Goal: Information Seeking & Learning: Learn about a topic

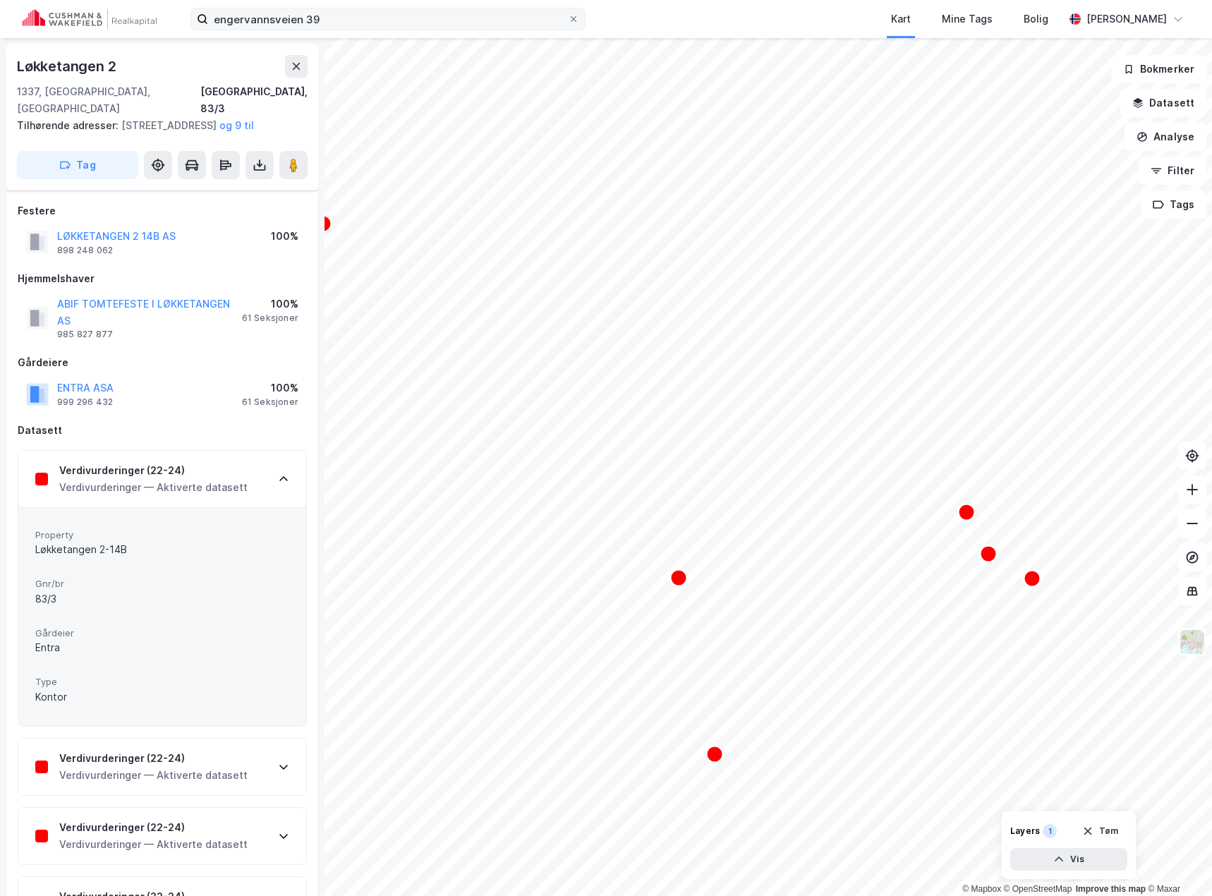
scroll to position [141, 0]
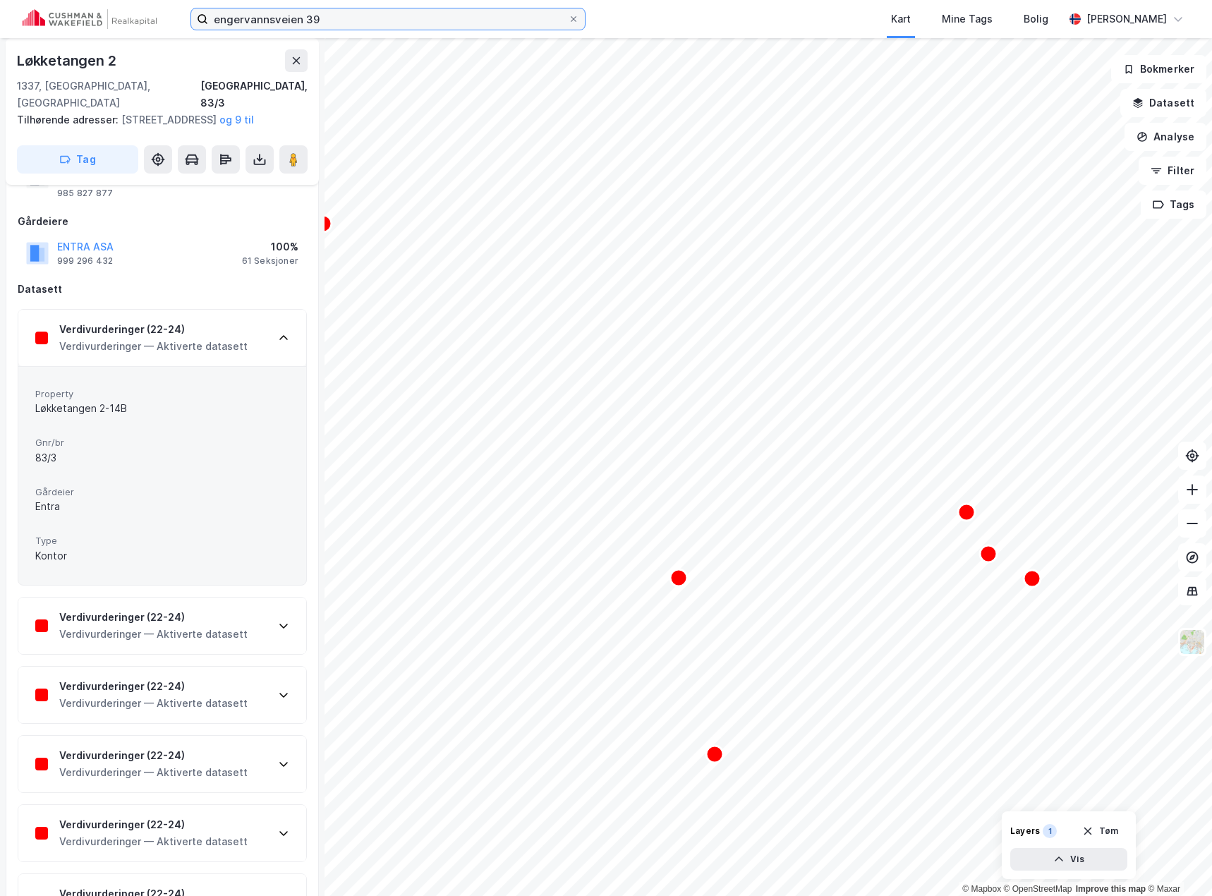
click at [351, 15] on input "engervannsveien 39" at bounding box center [388, 18] width 360 height 21
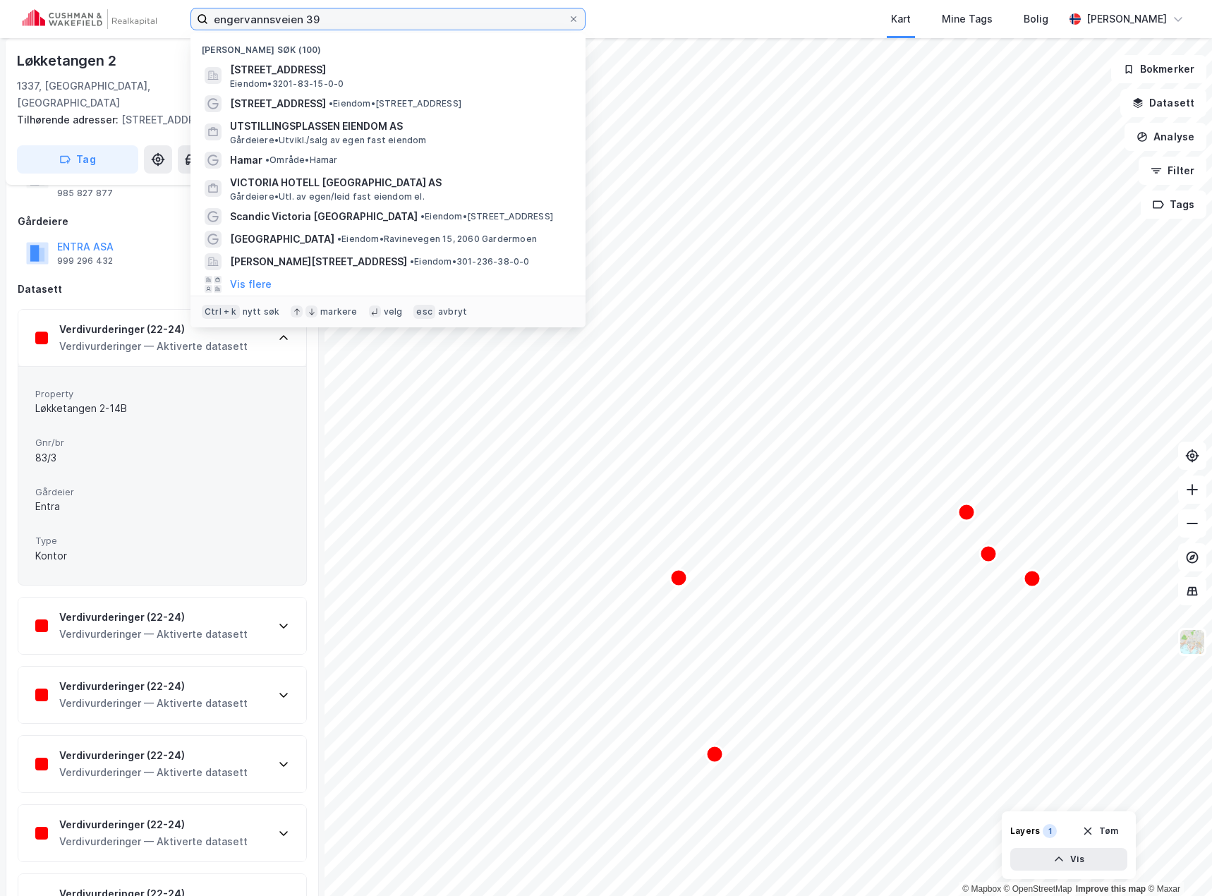
click at [351, 15] on input "engervannsveien 39" at bounding box center [388, 18] width 360 height 21
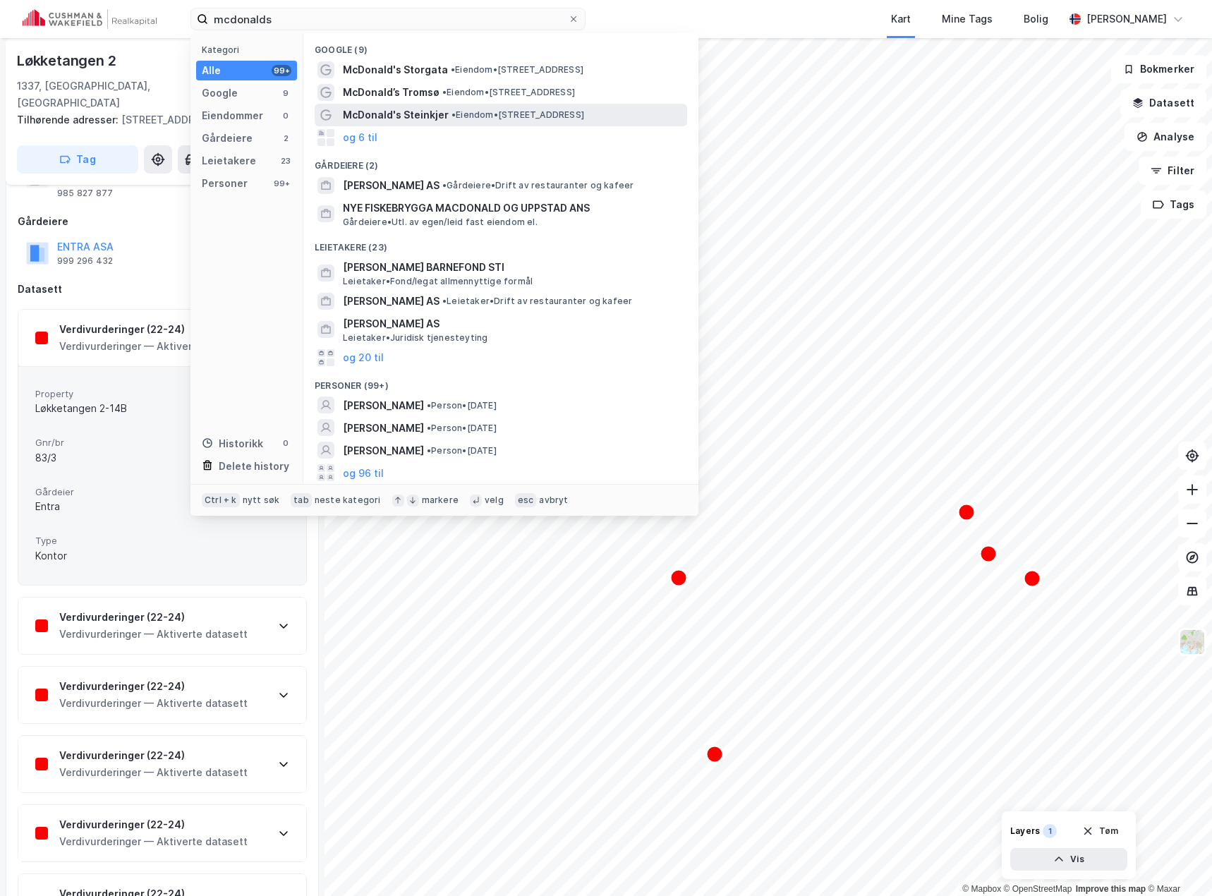
click at [399, 115] on span "McDonald's Steinkjer" at bounding box center [396, 114] width 106 height 17
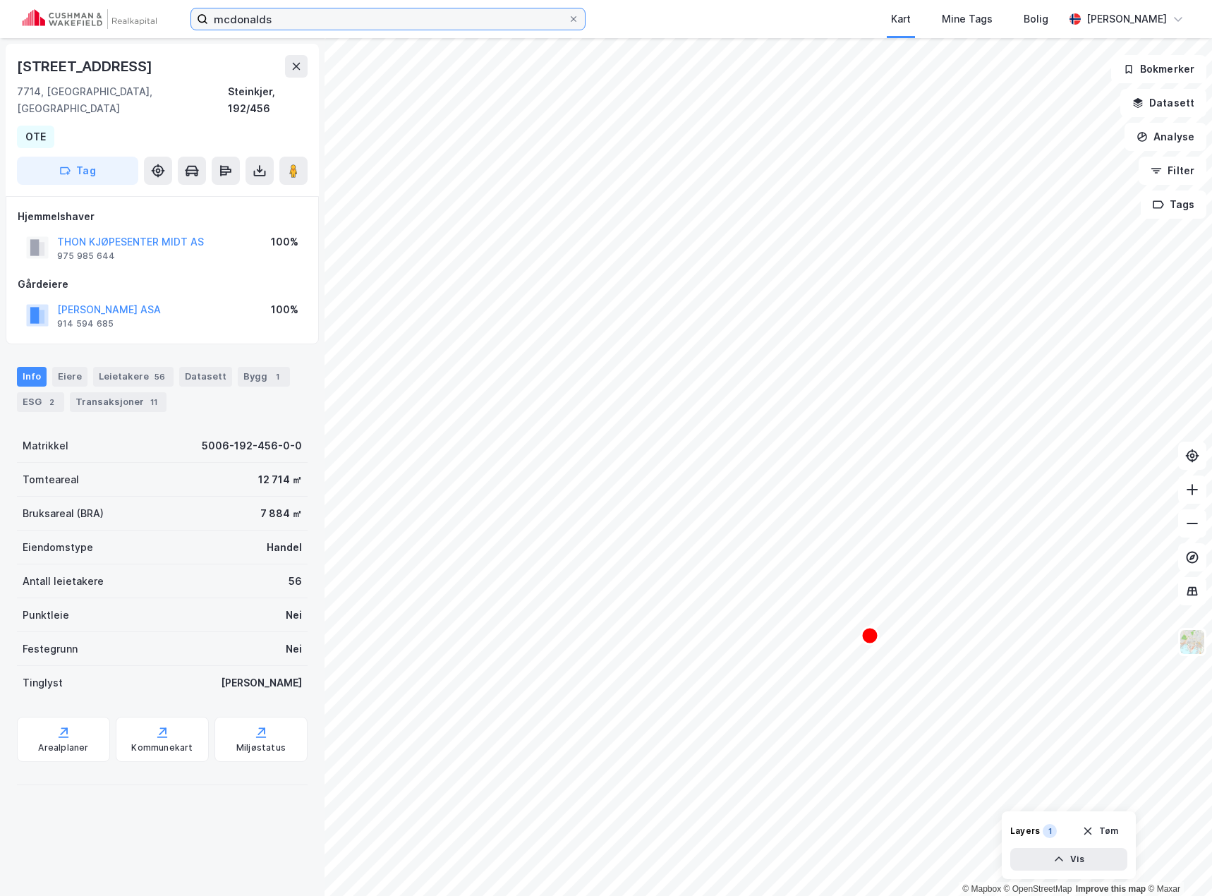
click at [327, 16] on input "mcdonalds" at bounding box center [388, 18] width 360 height 21
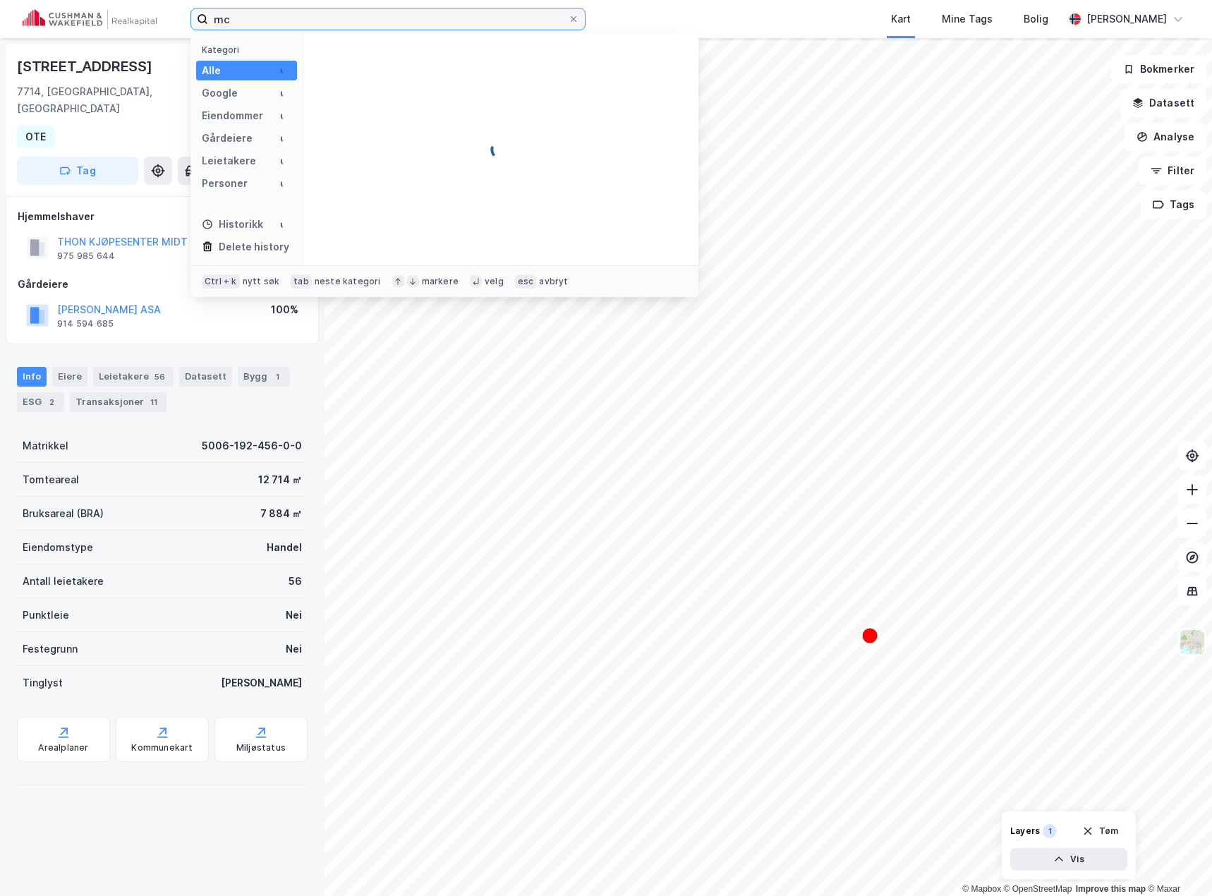
type input "m"
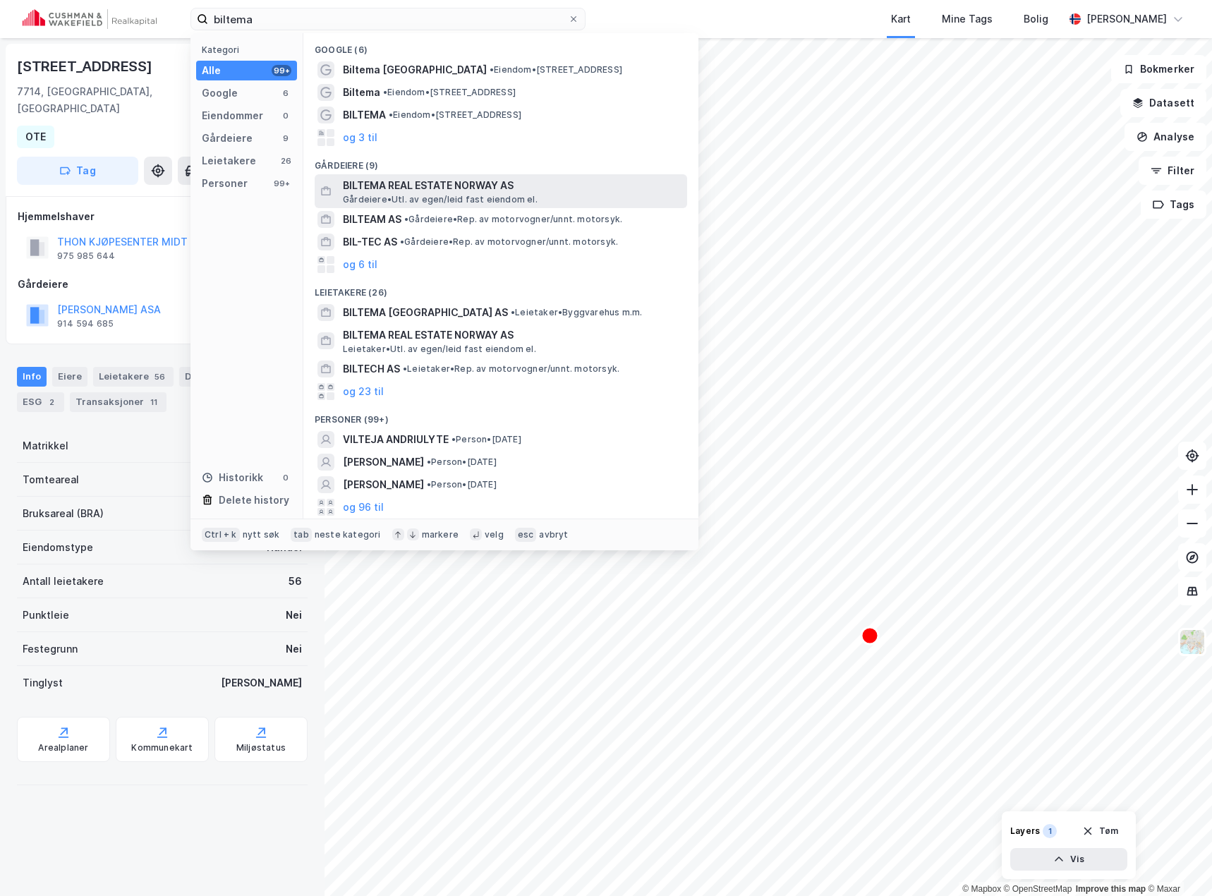
click at [434, 193] on span "BILTEMA REAL ESTATE NORWAY AS" at bounding box center [512, 185] width 339 height 17
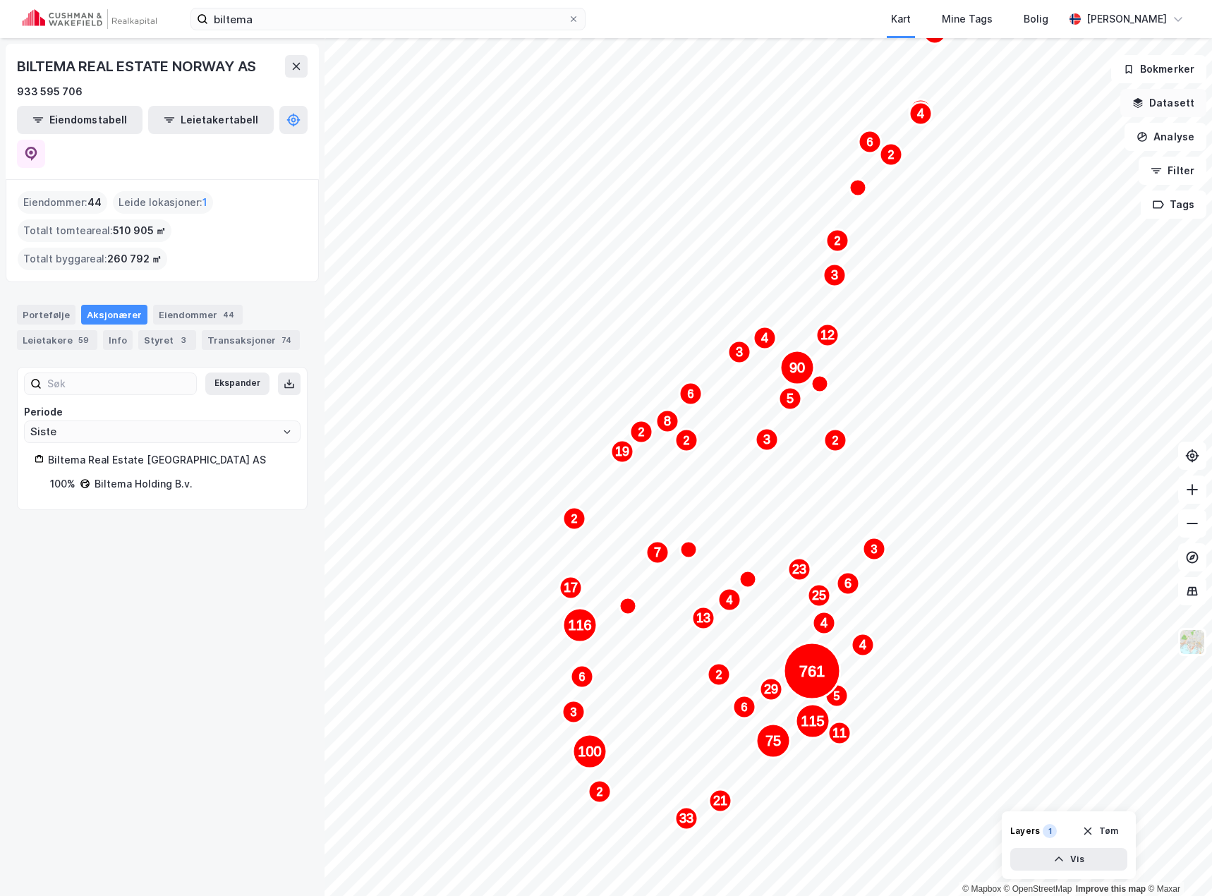
click at [1169, 97] on button "Datasett" at bounding box center [1163, 103] width 86 height 28
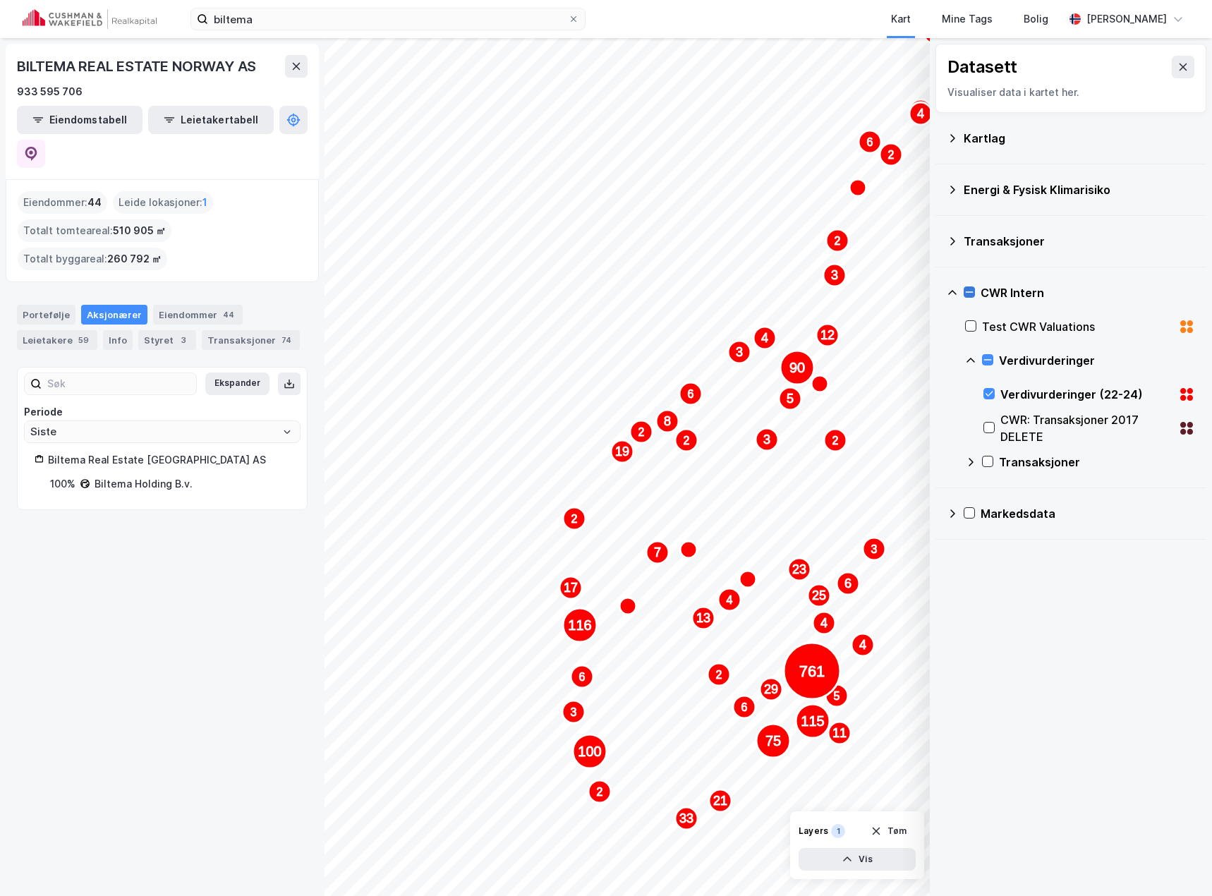
click at [968, 291] on icon at bounding box center [969, 292] width 10 height 10
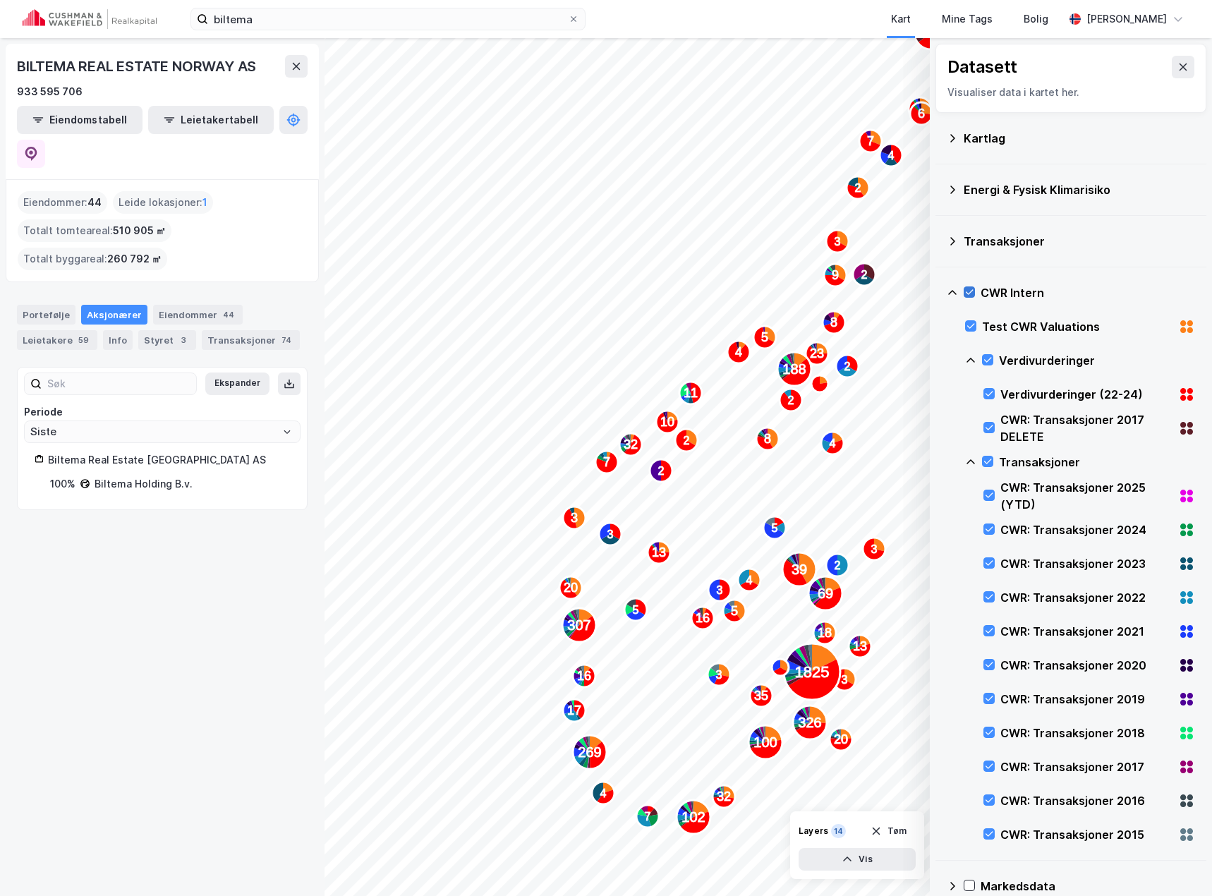
click at [970, 289] on icon at bounding box center [969, 292] width 10 height 10
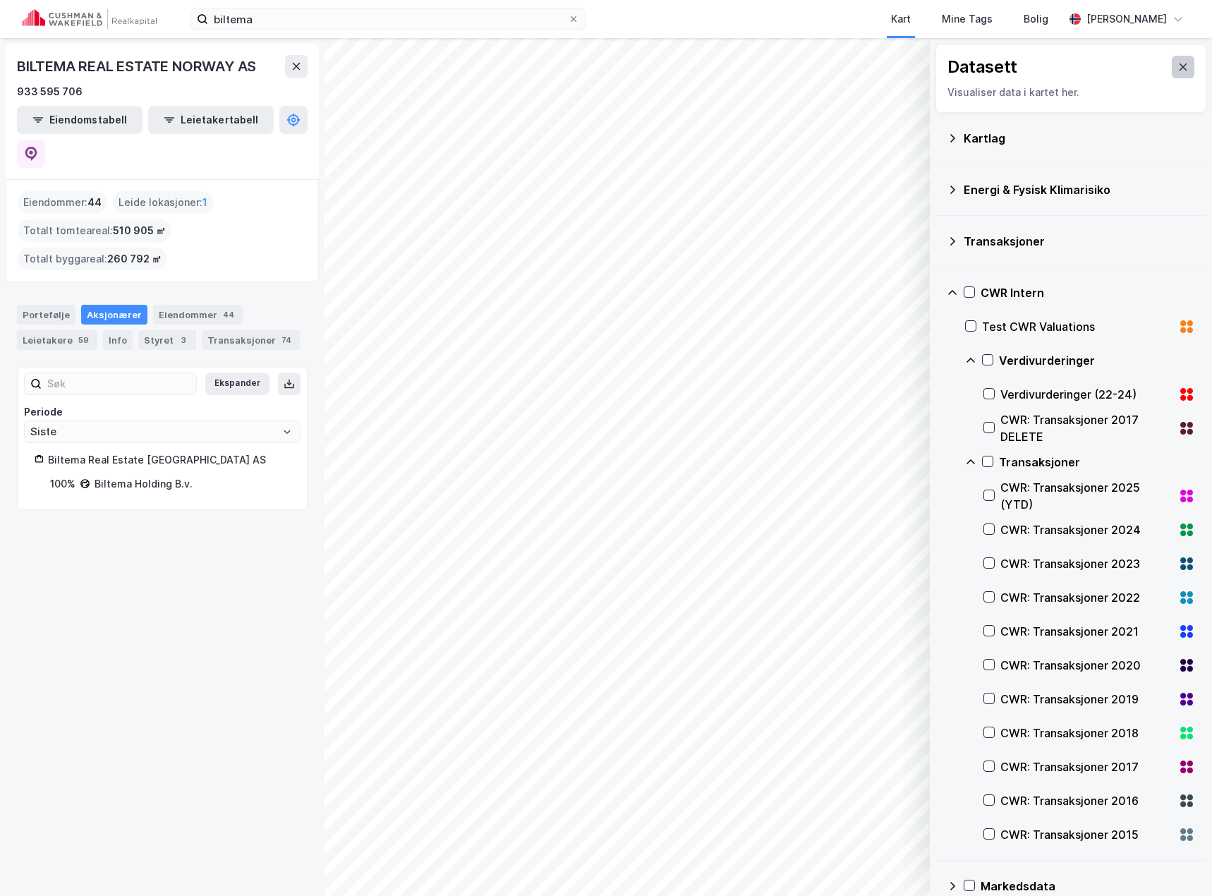
click at [1176, 73] on button at bounding box center [1182, 67] width 23 height 23
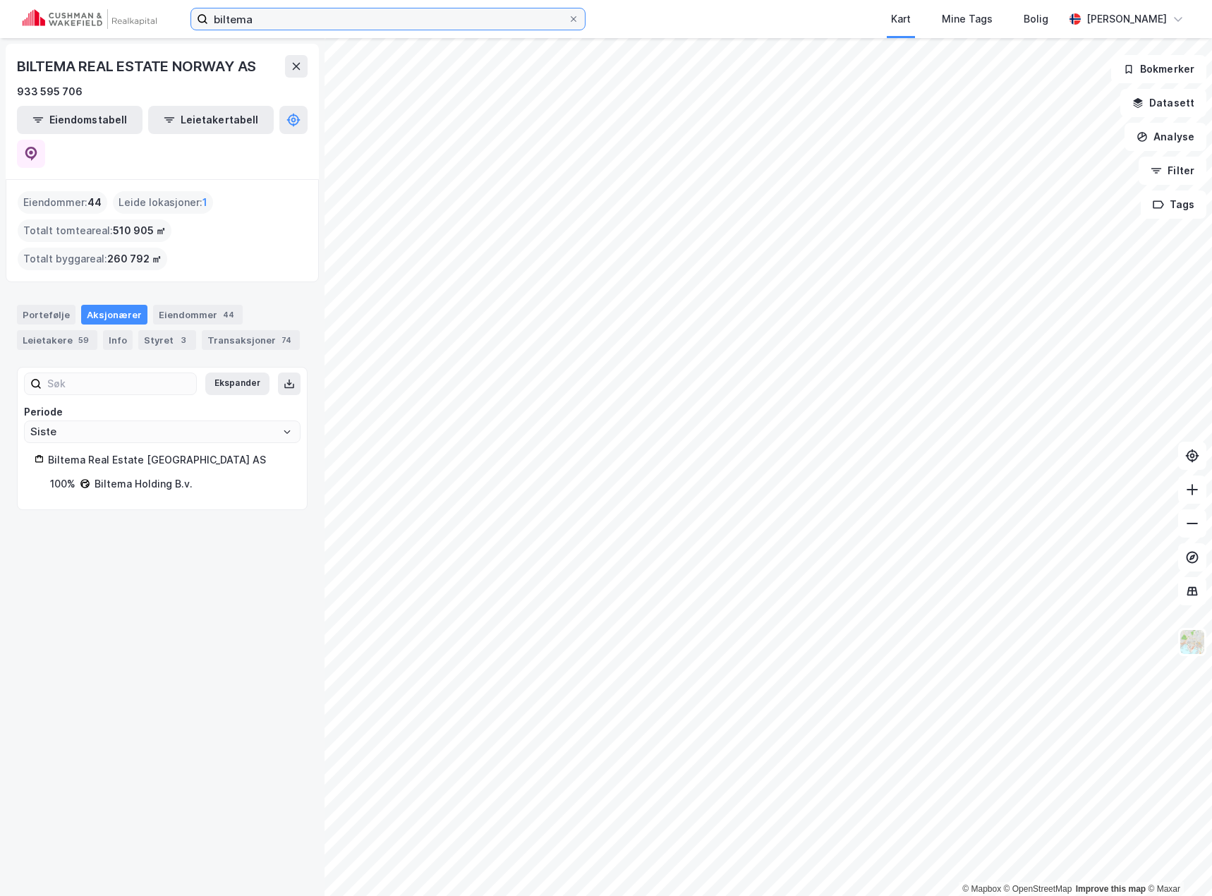
click at [303, 17] on input "biltema" at bounding box center [388, 18] width 360 height 21
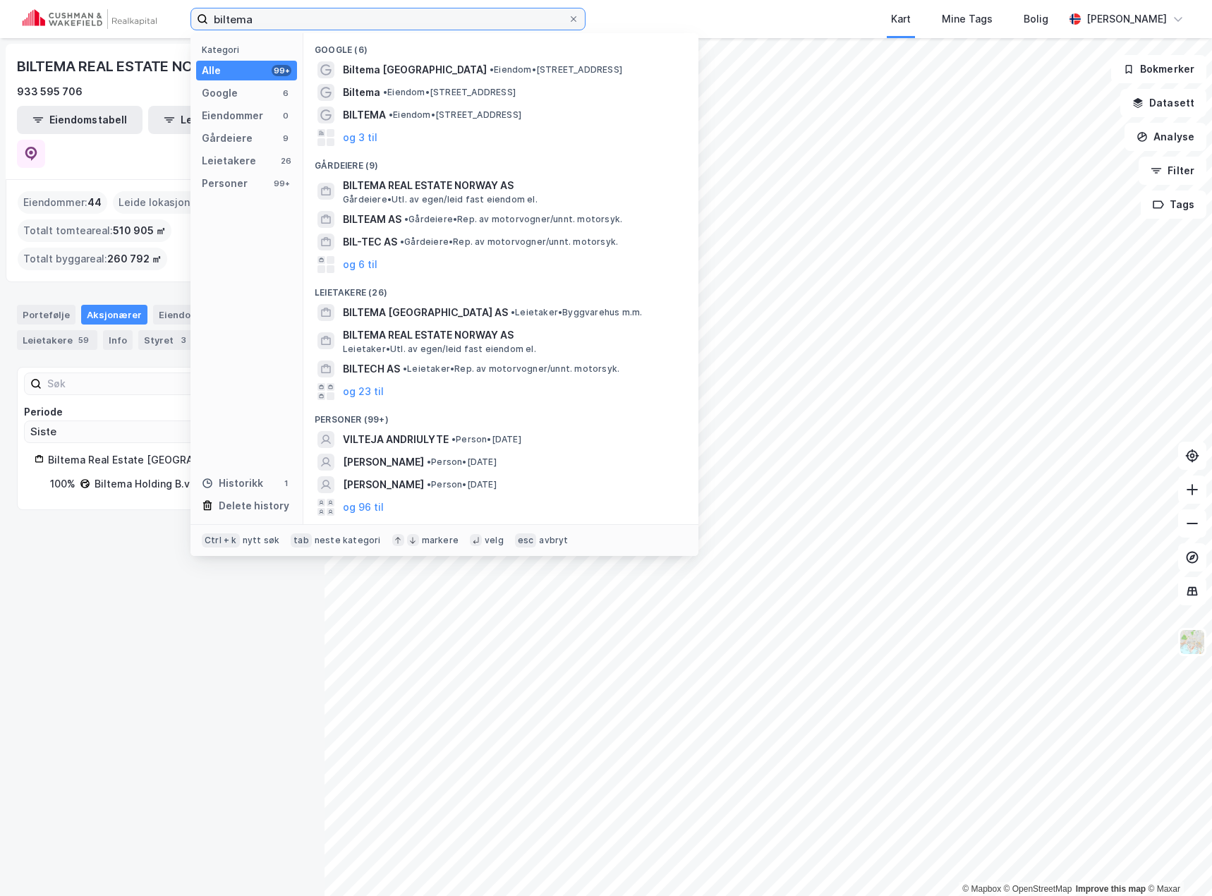
click at [303, 17] on input "biltema" at bounding box center [388, 18] width 360 height 21
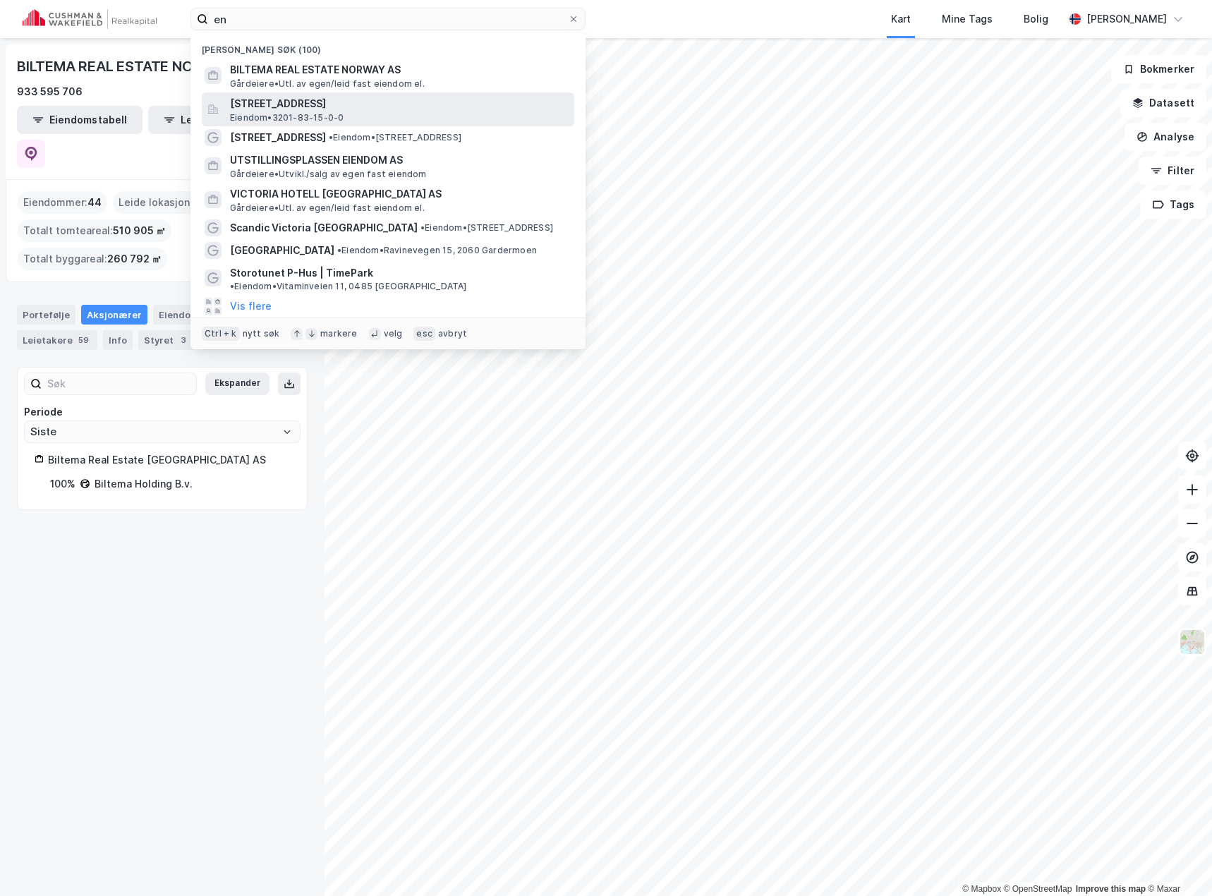
click at [358, 110] on span "[STREET_ADDRESS]" at bounding box center [399, 103] width 339 height 17
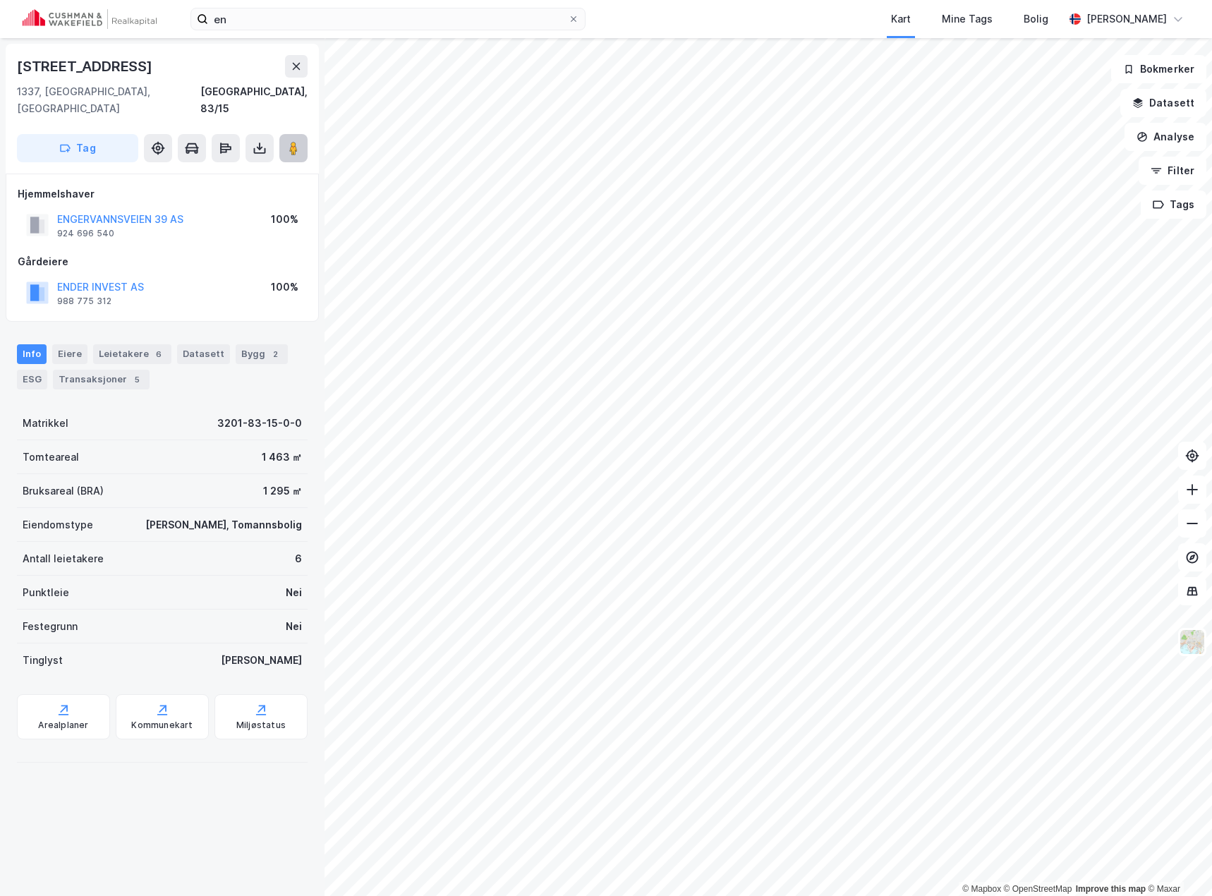
click at [289, 140] on button at bounding box center [293, 148] width 28 height 28
click at [295, 141] on image at bounding box center [293, 148] width 8 height 14
click at [125, 344] on div "Leietakere 6" at bounding box center [132, 354] width 78 height 20
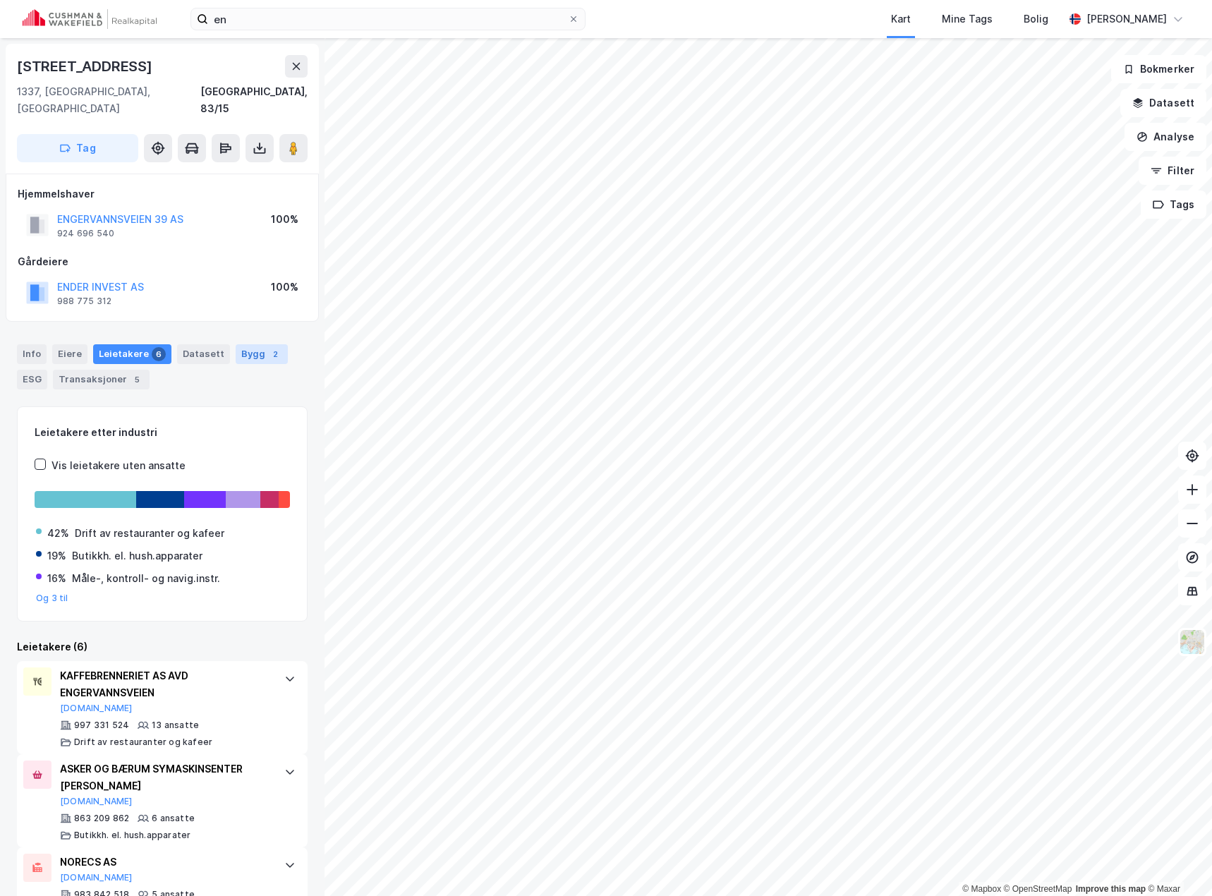
click at [244, 344] on div "Bygg 2" at bounding box center [262, 354] width 52 height 20
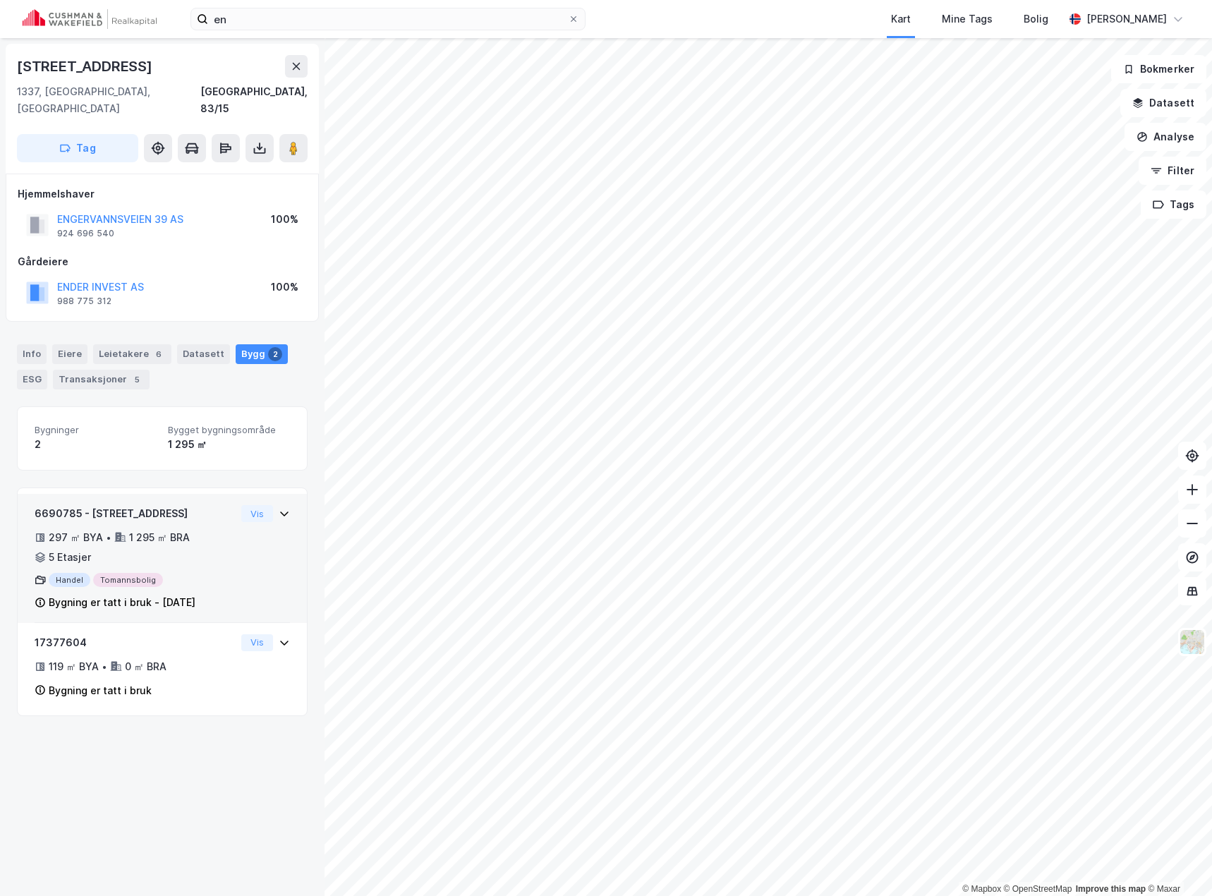
click at [249, 530] on div "6690785 - Engervannsveien 39 297 ㎡ BYA • 1 295 ㎡ BRA • 5 Etasjer Handel Tomanns…" at bounding box center [162, 564] width 255 height 118
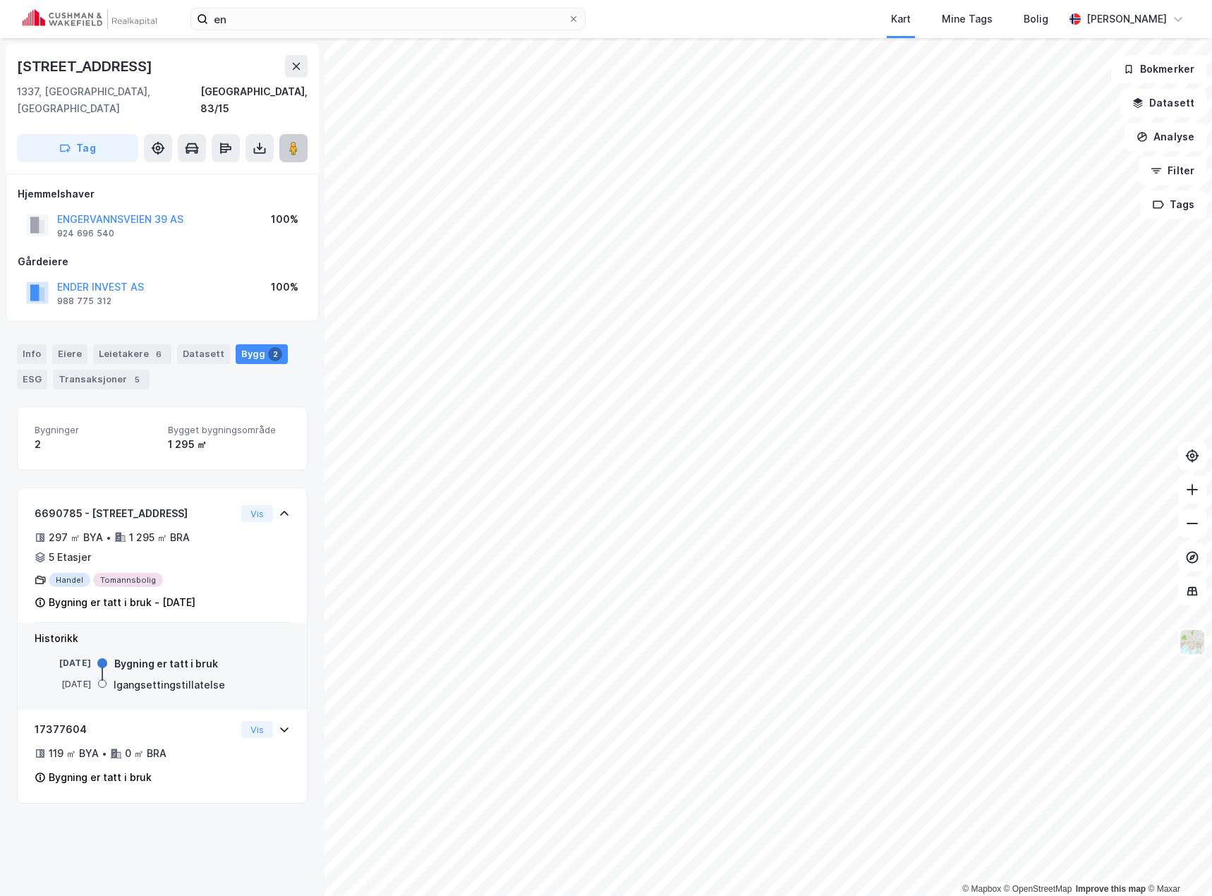
click at [298, 142] on button at bounding box center [293, 148] width 28 height 28
click at [298, 141] on icon at bounding box center [293, 148] width 14 height 14
click at [407, 4] on div "en Kart Mine Tags Bolig [PERSON_NAME]" at bounding box center [606, 19] width 1212 height 38
click at [402, 23] on input "en" at bounding box center [388, 18] width 360 height 21
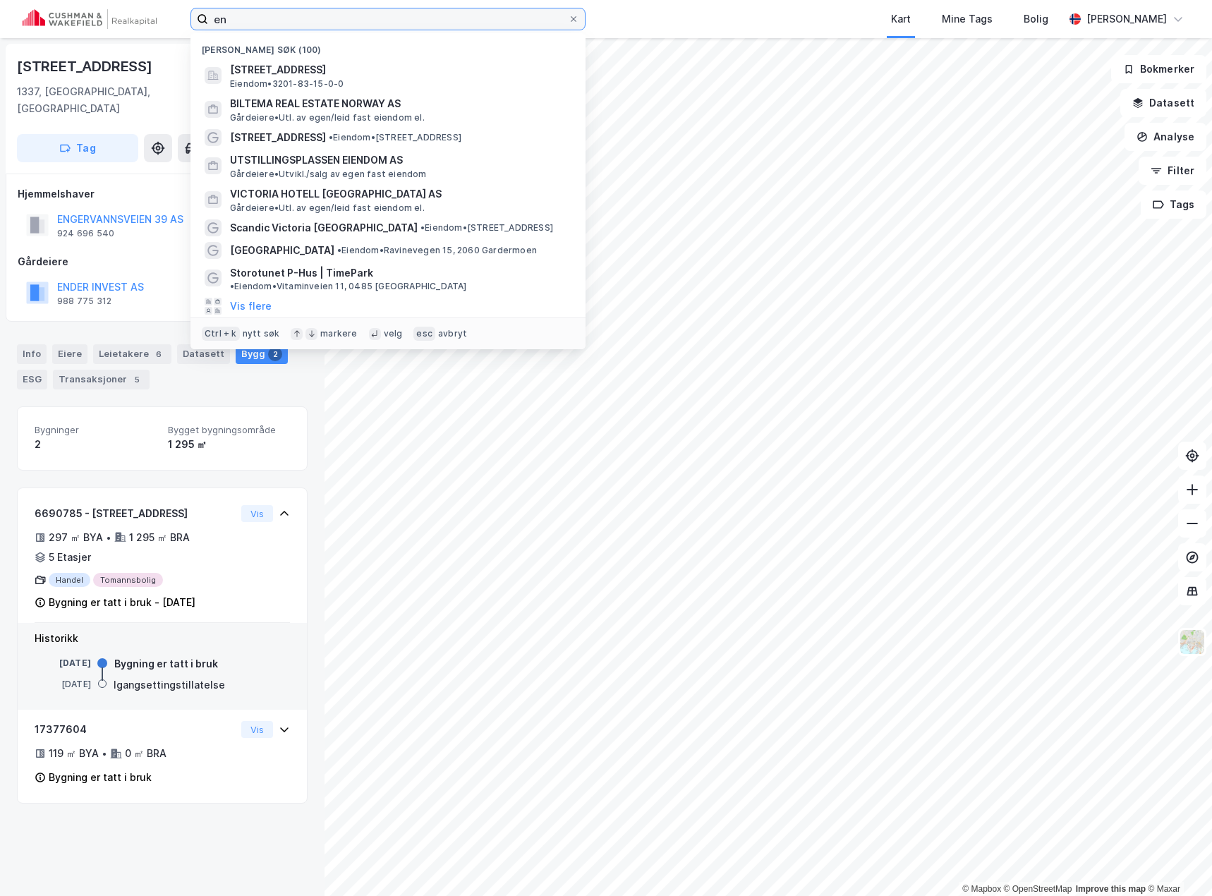
click at [402, 23] on input "en" at bounding box center [388, 18] width 360 height 21
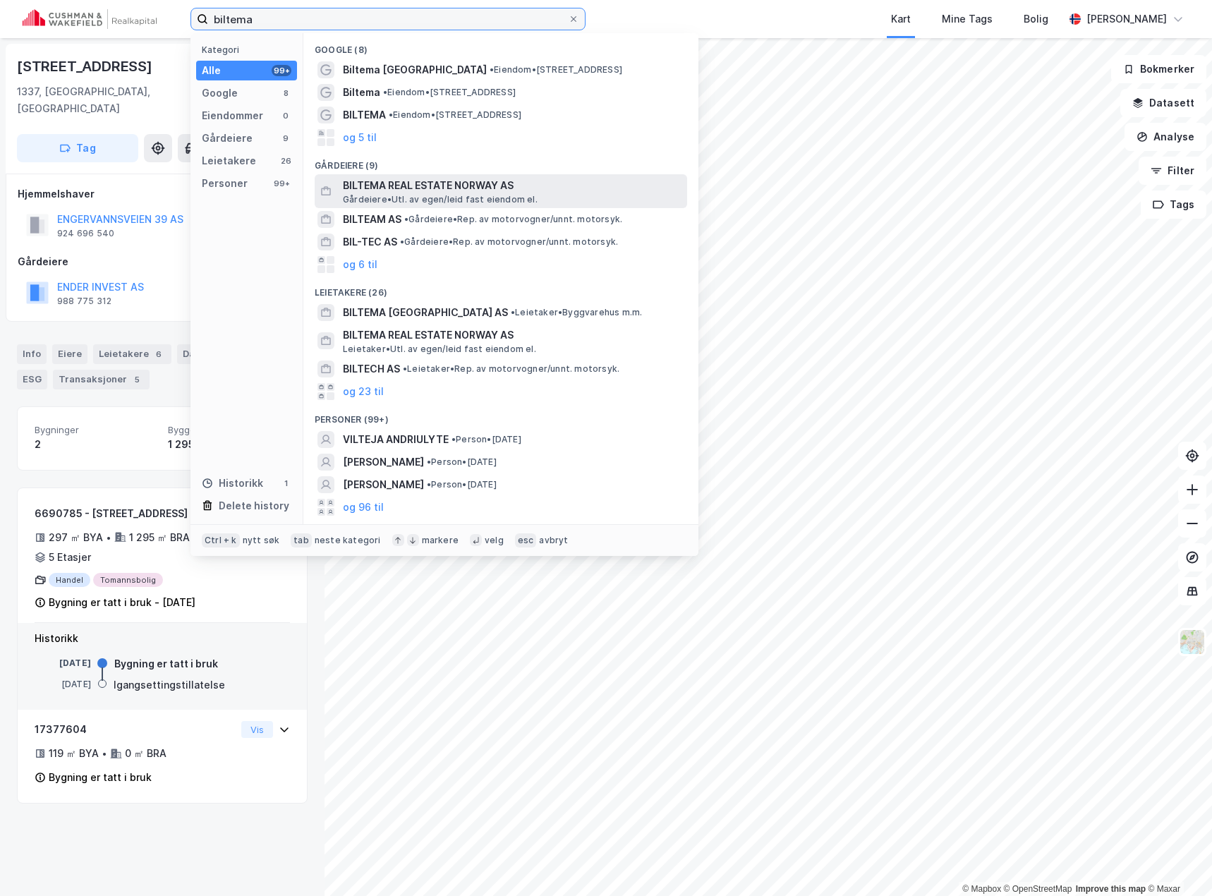
type input "biltema"
click at [418, 181] on span "BILTEMA REAL ESTATE NORWAY AS" at bounding box center [512, 185] width 339 height 17
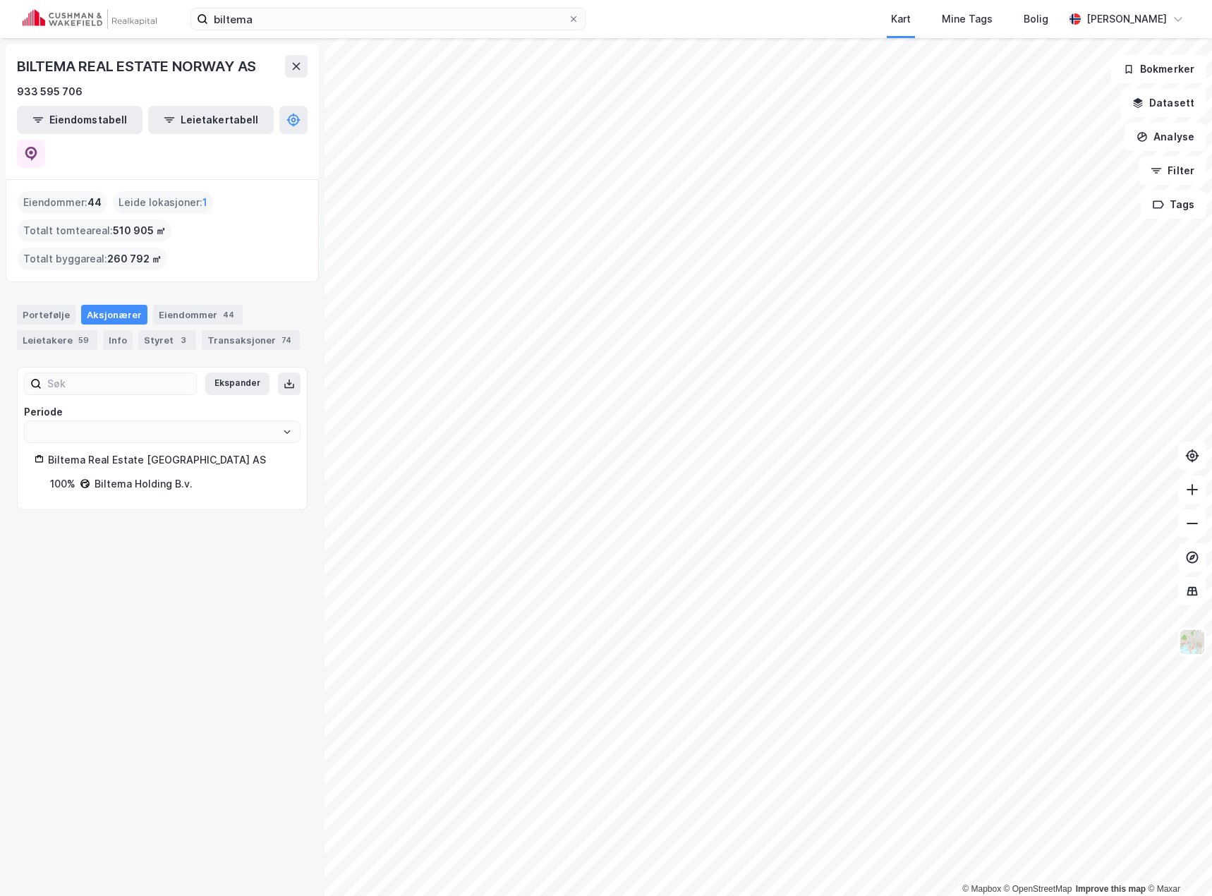
type input "Siste"
